Goal: Task Accomplishment & Management: Complete application form

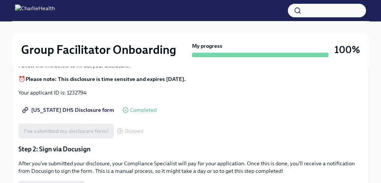
scroll to position [150, 0]
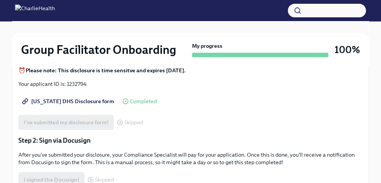
click at [79, 84] on p "Your applicant ID is: 1232794" at bounding box center [190, 84] width 344 height 8
copy p "1232794"
click at [61, 103] on span "[US_STATE] DHS Disclosure form" at bounding box center [69, 101] width 91 height 8
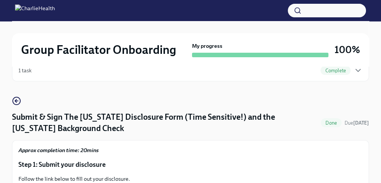
scroll to position [0, 0]
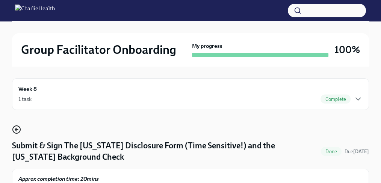
click at [15, 125] on icon "button" at bounding box center [16, 129] width 9 height 9
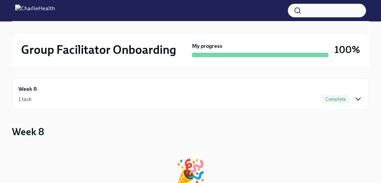
click at [360, 100] on icon "button" at bounding box center [358, 98] width 9 height 9
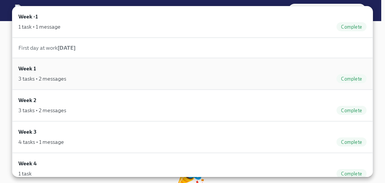
click at [97, 79] on div "3 tasks • 2 messages Complete" at bounding box center [192, 78] width 348 height 9
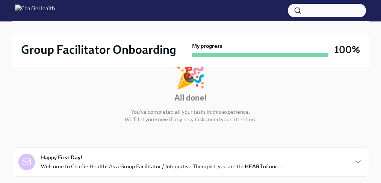
scroll to position [16, 0]
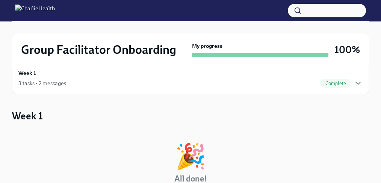
click at [337, 84] on span "Complete" at bounding box center [336, 83] width 30 height 6
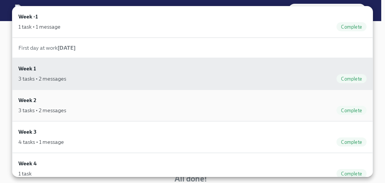
click at [272, 114] on div "Week 2 3 tasks • 2 messages Complete" at bounding box center [192, 105] width 361 height 32
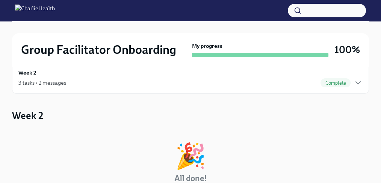
scroll to position [25, 0]
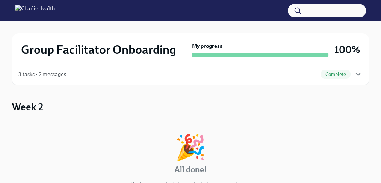
click at [335, 79] on div "Week 2 3 tasks • 2 messages Complete" at bounding box center [190, 69] width 357 height 32
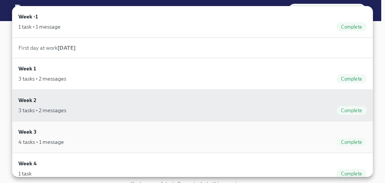
click at [224, 129] on div "Week 3 4 tasks • 1 message Complete" at bounding box center [192, 136] width 348 height 19
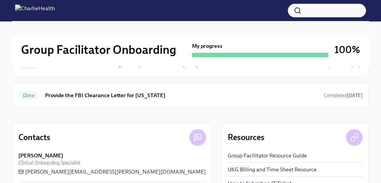
scroll to position [325, 0]
click at [242, 96] on h6 "Provide the FBI Clearance Letter for [US_STATE]" at bounding box center [181, 95] width 273 height 8
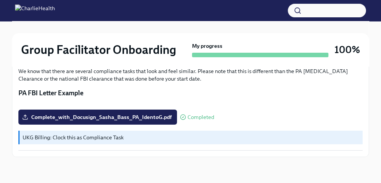
scroll to position [288, 0]
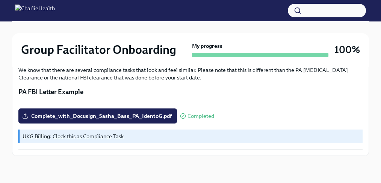
drag, startPoint x: 156, startPoint y: 115, endPoint x: 221, endPoint y: 124, distance: 65.0
click at [221, 124] on div "Instructions for obtaining this letter will be emailed to your Charlie Health e…" at bounding box center [190, 69] width 344 height 160
click at [200, 116] on span "Completed" at bounding box center [201, 116] width 27 height 6
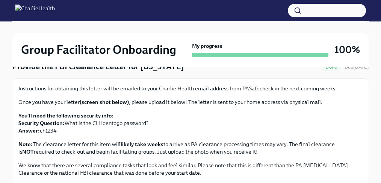
scroll to position [88, 0]
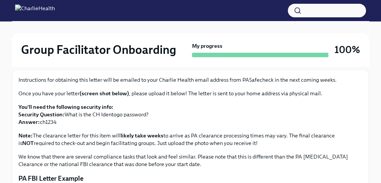
click at [43, 121] on p "You'll need the following security info: Security Question: What is the CH Iden…" at bounding box center [190, 114] width 344 height 23
click at [42, 121] on p "You'll need the following security info: Security Question: What is the CH Iden…" at bounding box center [190, 114] width 344 height 23
copy p "ch1234"
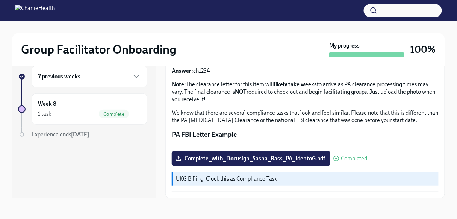
scroll to position [181, 0]
click at [301, 163] on label "Complete_with_Docusign_Sasha_Bass_PA_IdentoG.pdf" at bounding box center [251, 158] width 159 height 15
click at [0, 0] on input "Complete_with_Docusign_Sasha_Bass_PA_IdentoG.pdf" at bounding box center [0, 0] width 0 height 0
